Goal: Transaction & Acquisition: Book appointment/travel/reservation

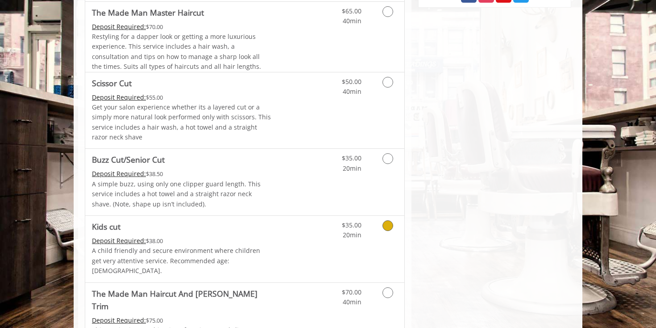
scroll to position [538, 0]
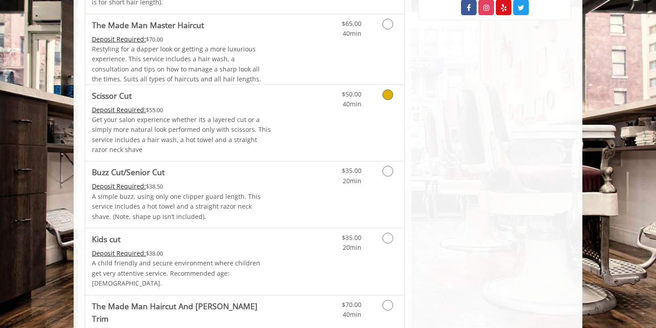
click at [214, 131] on p "Get your salon experience whether its a layered cut or a simply more natural lo…" at bounding box center [181, 135] width 179 height 40
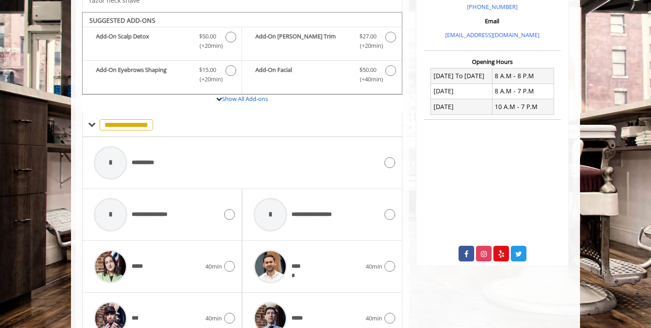
scroll to position [246, 0]
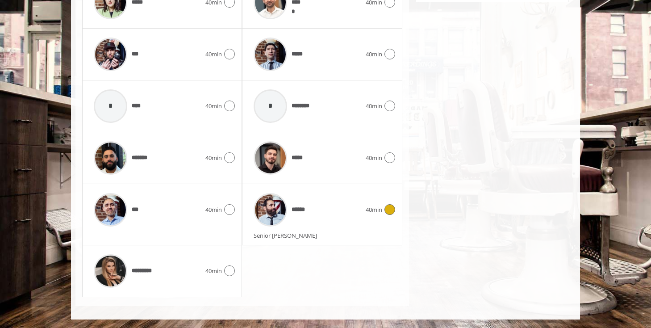
click at [303, 209] on span "******" at bounding box center [300, 209] width 17 height 9
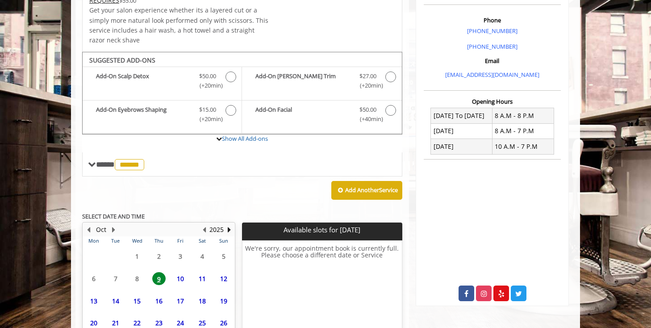
scroll to position [330, 0]
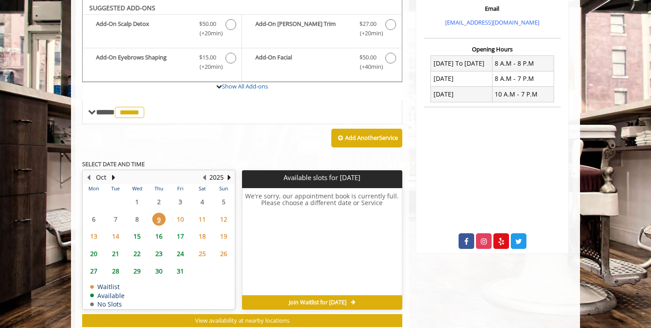
click at [182, 219] on span "10" at bounding box center [180, 219] width 13 height 13
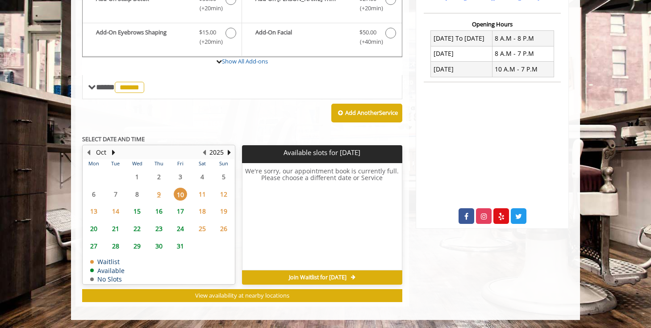
click at [134, 209] on span "15" at bounding box center [136, 210] width 13 height 13
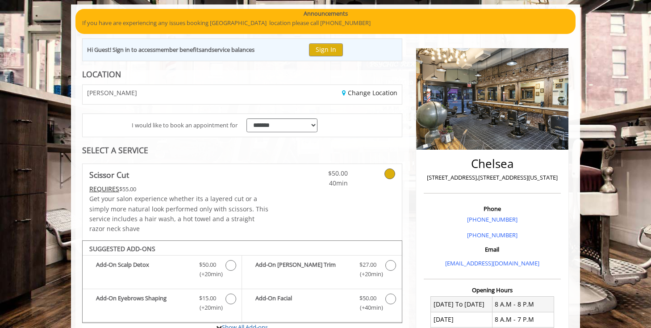
scroll to position [0, 0]
